Goal: Task Accomplishment & Management: Manage account settings

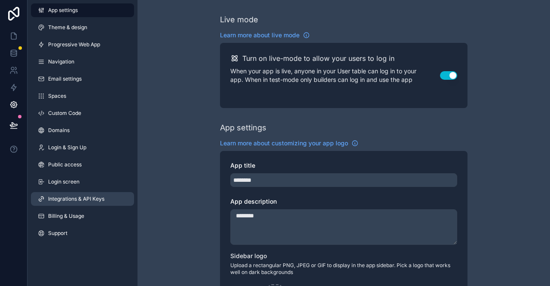
click at [74, 197] on span "Integrations & API Keys" at bounding box center [76, 199] width 56 height 7
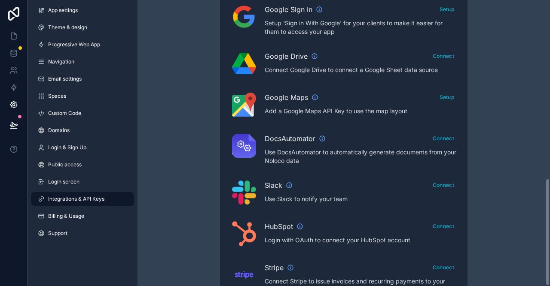
scroll to position [477, 0]
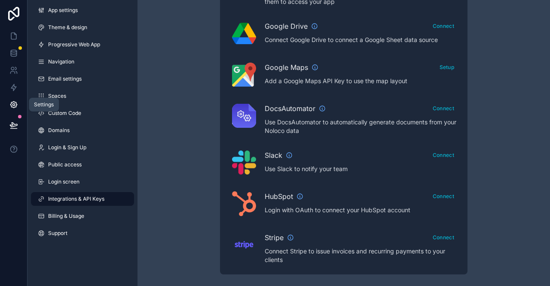
click at [12, 107] on icon at bounding box center [13, 105] width 6 height 6
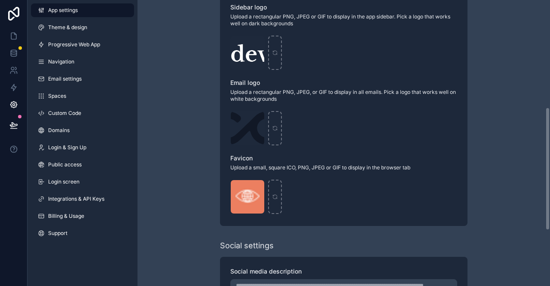
scroll to position [377, 0]
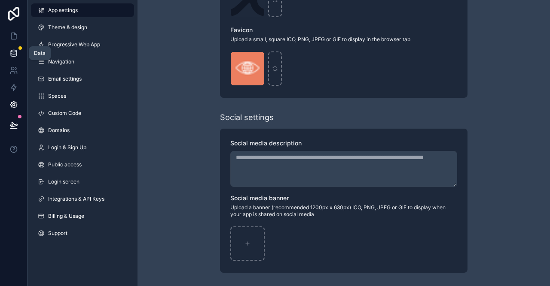
click at [13, 49] on link at bounding box center [13, 53] width 27 height 17
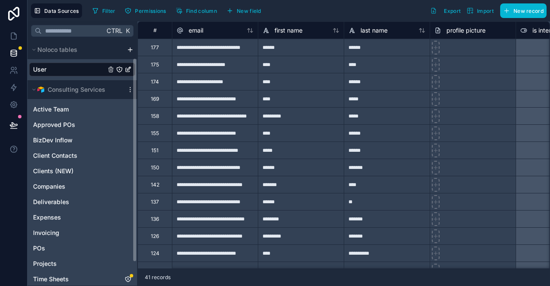
scroll to position [50, 0]
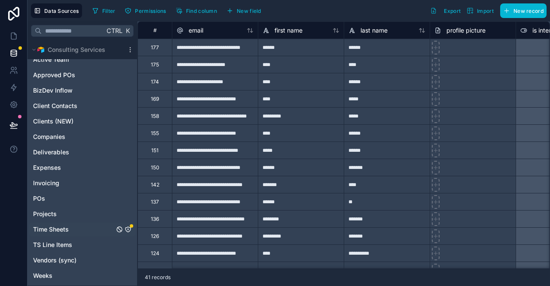
click at [61, 229] on span "Time Sheets" at bounding box center [51, 229] width 36 height 9
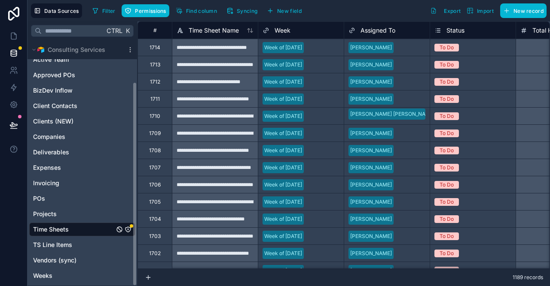
click at [129, 229] on icon "Time Sheets" at bounding box center [128, 229] width 7 height 7
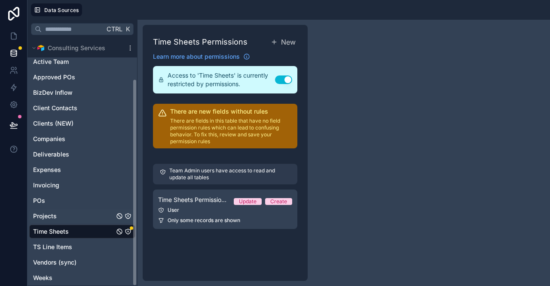
scroll to position [48, 0]
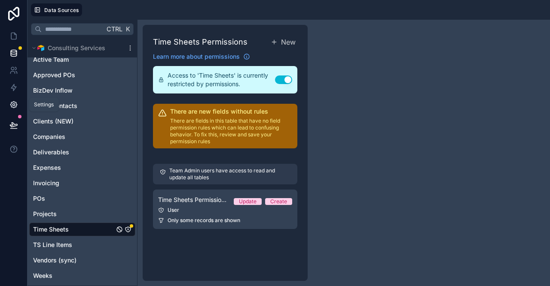
click at [12, 104] on icon at bounding box center [13, 104] width 9 height 9
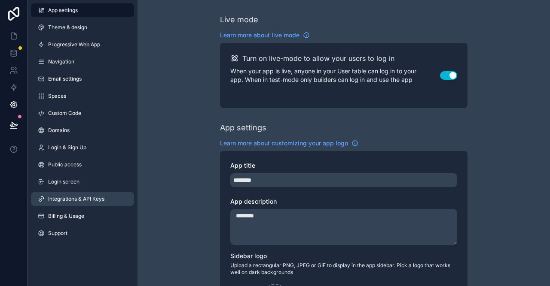
click at [86, 200] on span "Integrations & API Keys" at bounding box center [76, 199] width 56 height 7
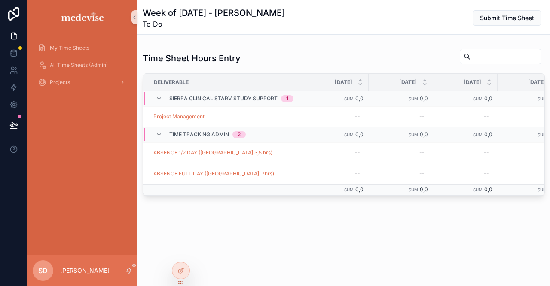
click at [474, 222] on div "Week of [DATE] - [PERSON_NAME] To Do Submit Time Sheet Time Sheet Hours Entry D…" at bounding box center [343, 134] width 412 height 268
click at [16, 52] on icon at bounding box center [14, 51] width 6 height 2
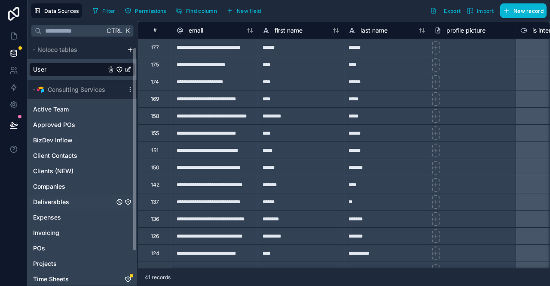
scroll to position [50, 0]
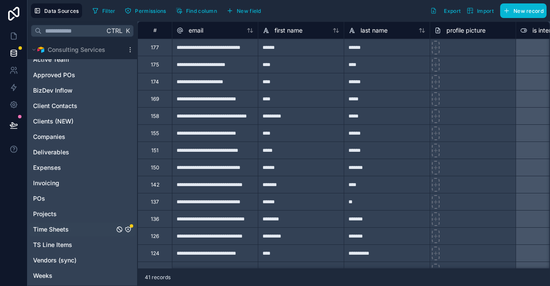
click at [131, 228] on icon "Time Sheets" at bounding box center [128, 229] width 7 height 7
